Goal: Navigation & Orientation: Find specific page/section

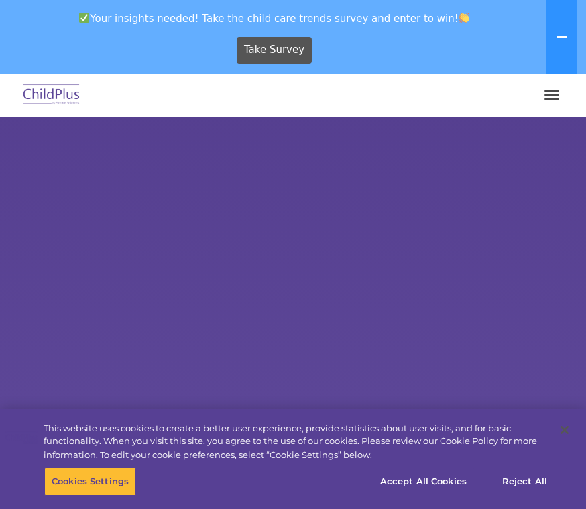
select select "MEDIUM"
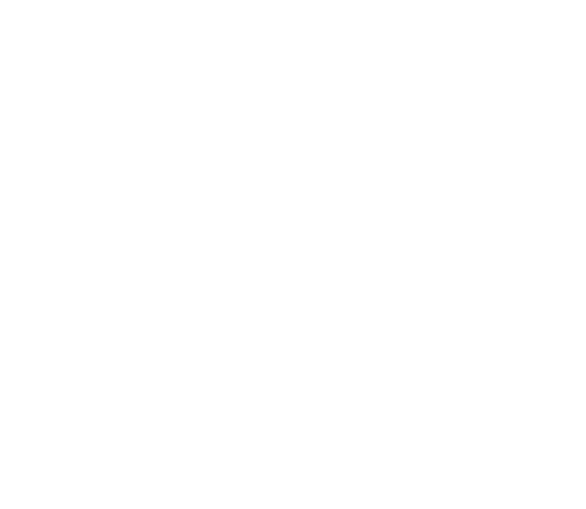
scroll to position [1672, 0]
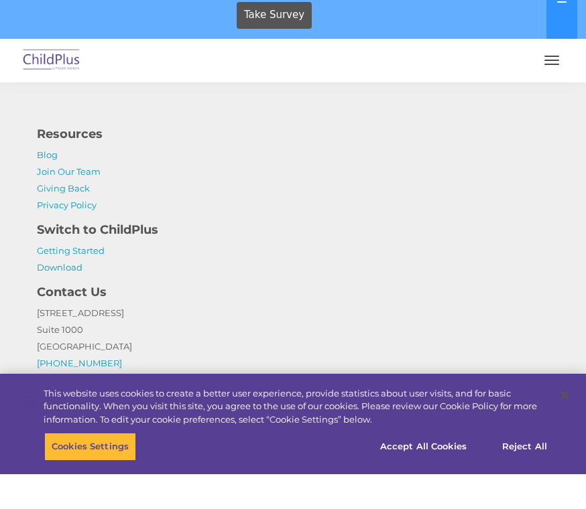
click at [550, 84] on button "button" at bounding box center [551, 94] width 28 height 21
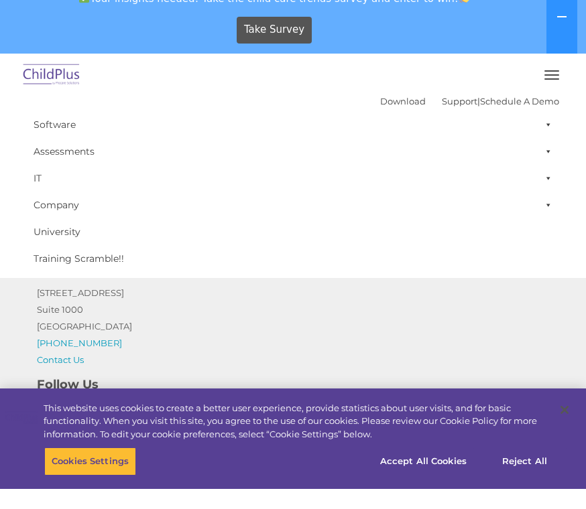
scroll to position [1728, 0]
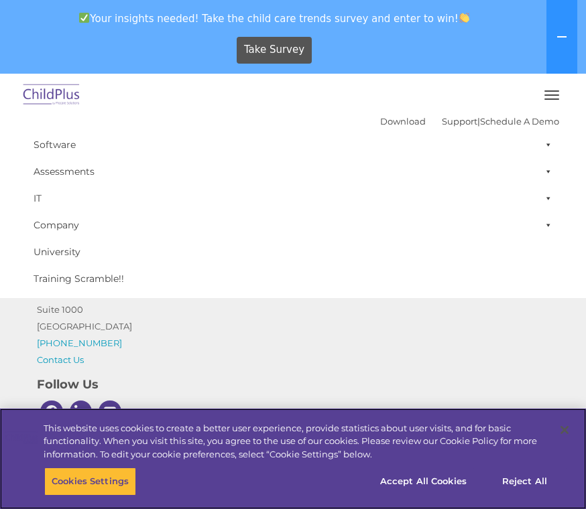
click at [184, 492] on div "Cookies Settings Reject All Accept All Cookies" at bounding box center [309, 487] width 531 height 39
click at [234, 487] on div "Cookies Settings Reject All Accept All Cookies" at bounding box center [309, 487] width 531 height 39
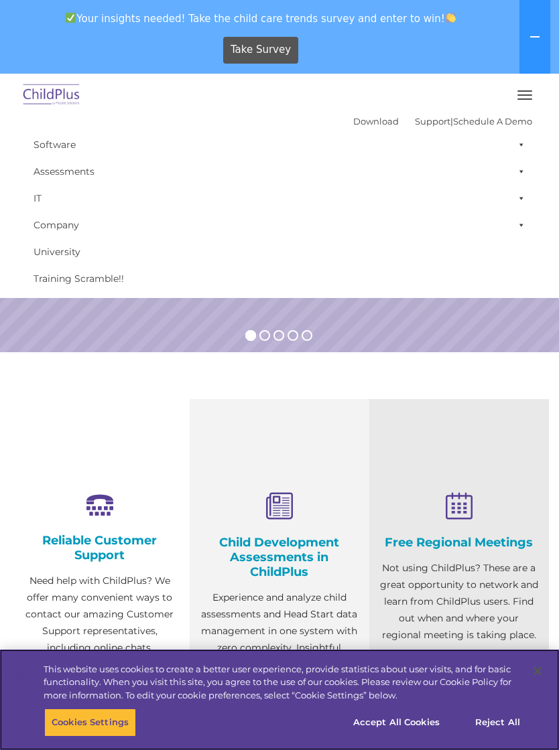
scroll to position [0, 0]
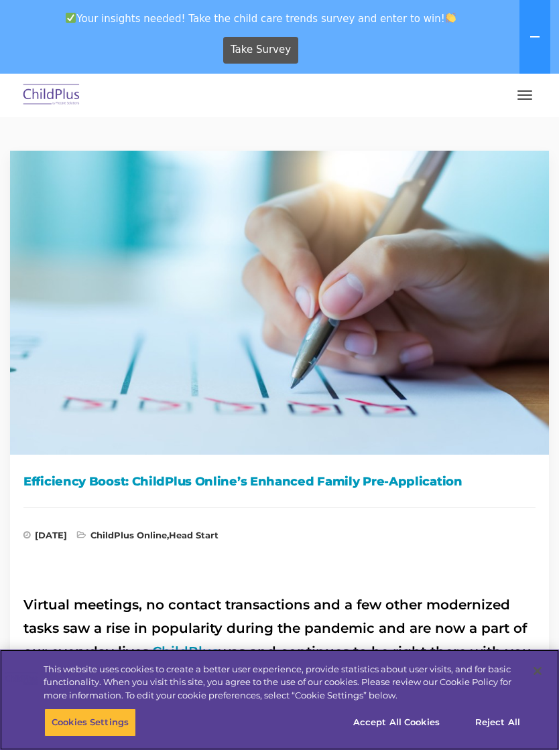
click at [497, 715] on button "Reject All" at bounding box center [498, 723] width 84 height 28
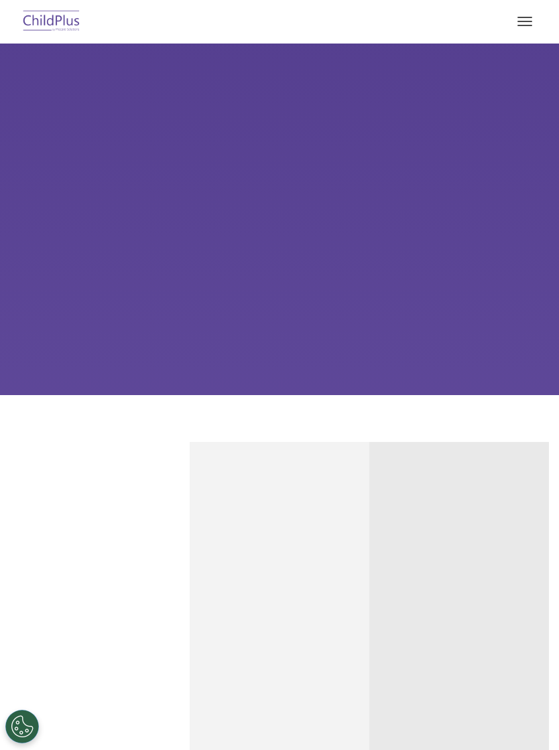
scroll to position [12, 0]
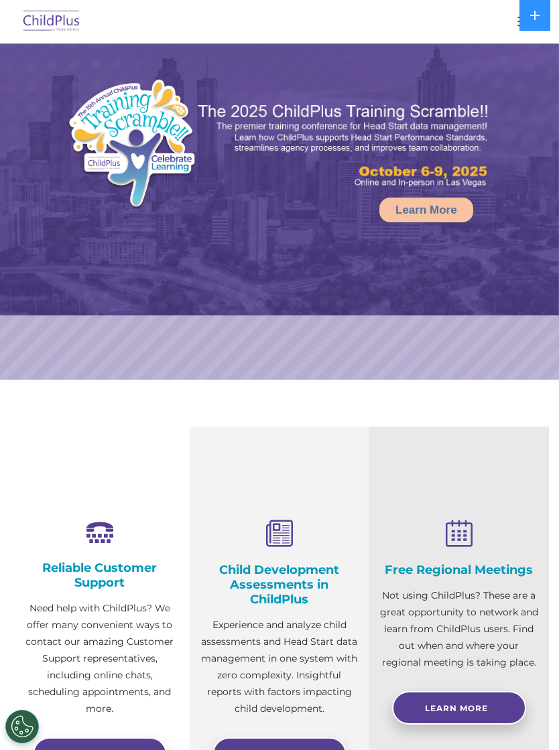
select select "MEDIUM"
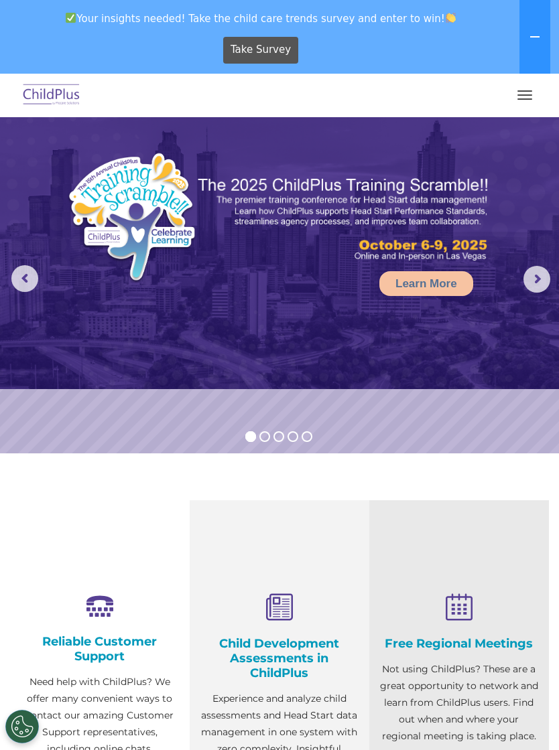
click at [535, 278] on rs-arrow at bounding box center [536, 279] width 27 height 27
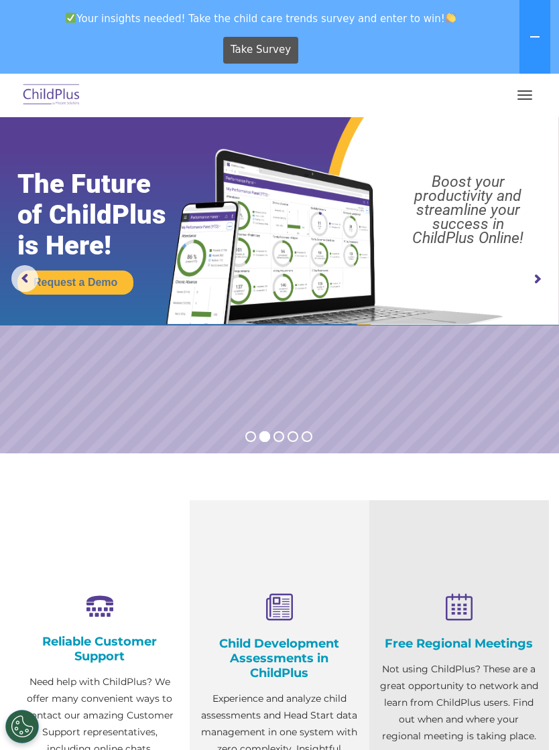
click at [554, 275] on img at bounding box center [279, 215] width 559 height 220
click at [533, 271] on rs-arrow at bounding box center [536, 279] width 27 height 27
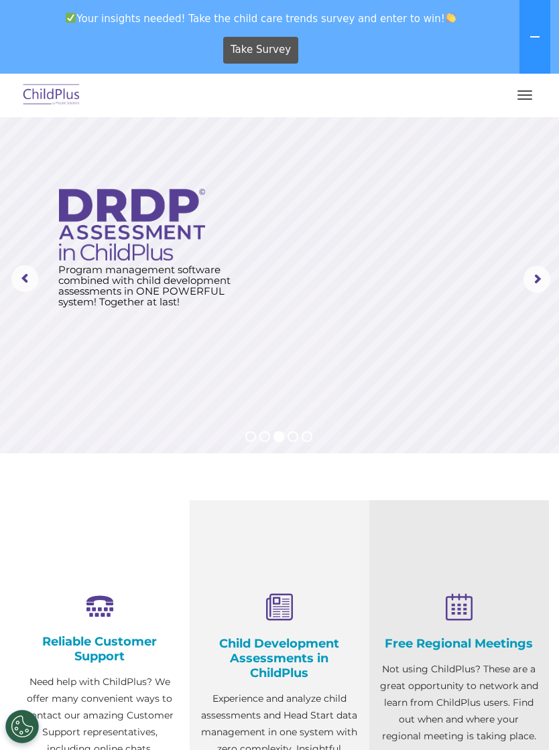
click at [525, 86] on button "button" at bounding box center [524, 94] width 28 height 21
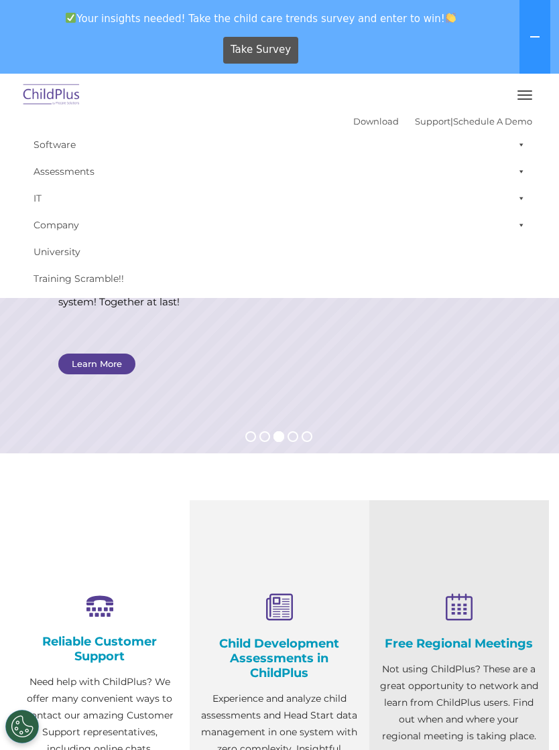
click at [68, 143] on link "Software" at bounding box center [279, 144] width 505 height 27
